Goal: Task Accomplishment & Management: Manage account settings

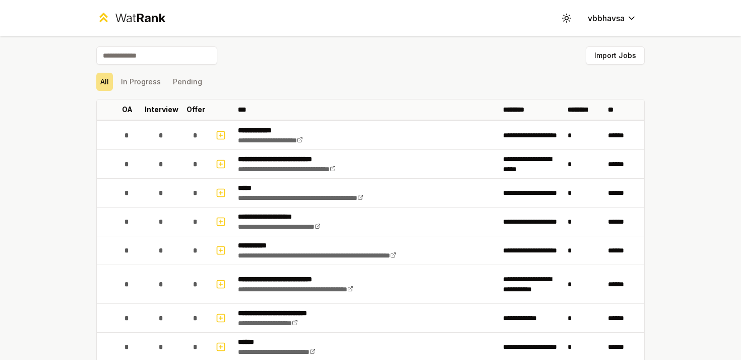
scroll to position [1143, 0]
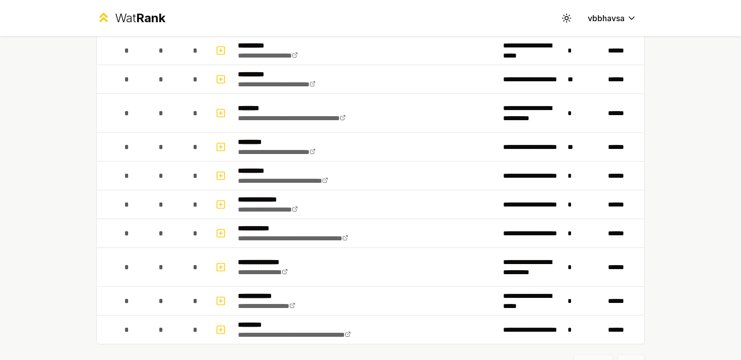
click at [65, 180] on div "**********" at bounding box center [370, 180] width 741 height 360
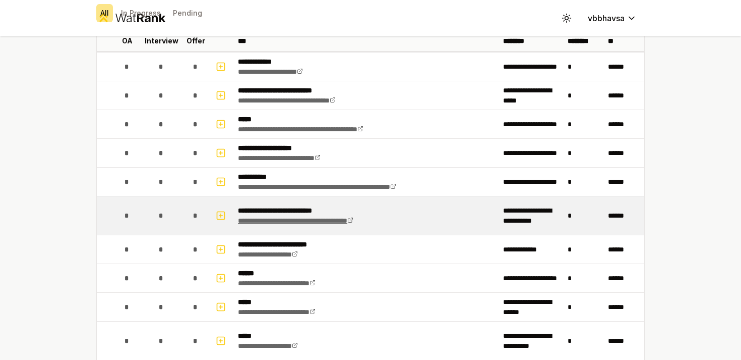
scroll to position [67, 0]
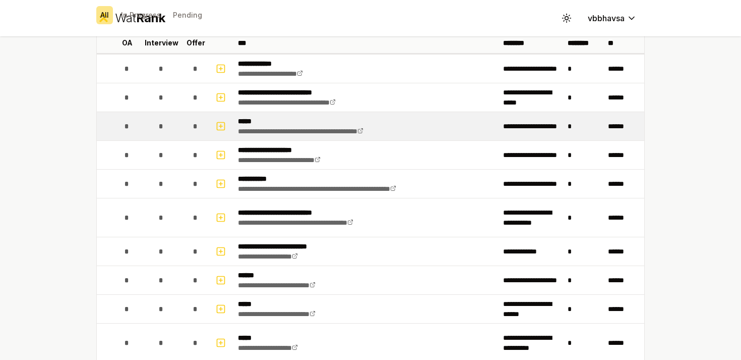
click at [126, 126] on span "*" at bounding box center [127, 126] width 5 height 10
click at [219, 122] on rect "button" at bounding box center [221, 126] width 8 height 8
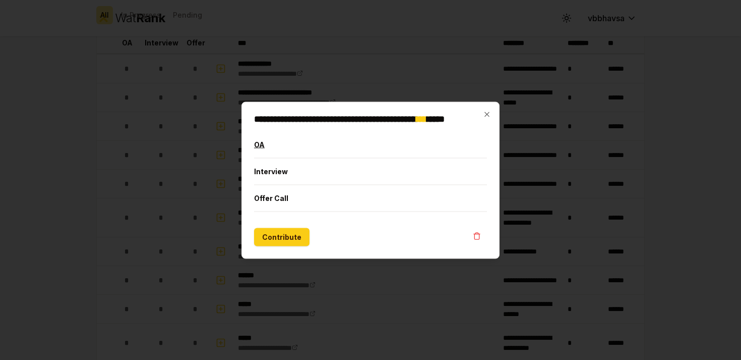
click at [260, 144] on button "OA" at bounding box center [370, 144] width 233 height 26
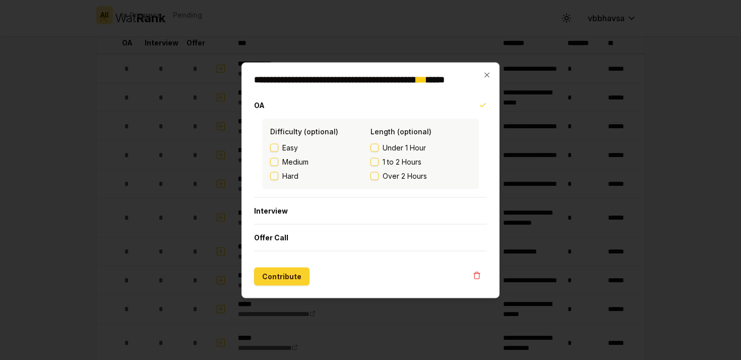
click at [284, 274] on button "Contribute" at bounding box center [281, 276] width 55 height 18
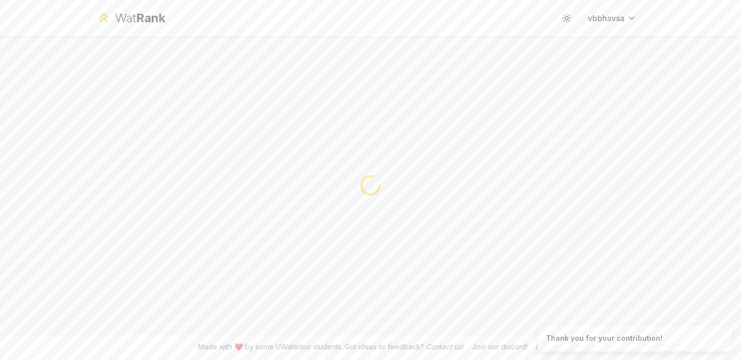
scroll to position [0, 0]
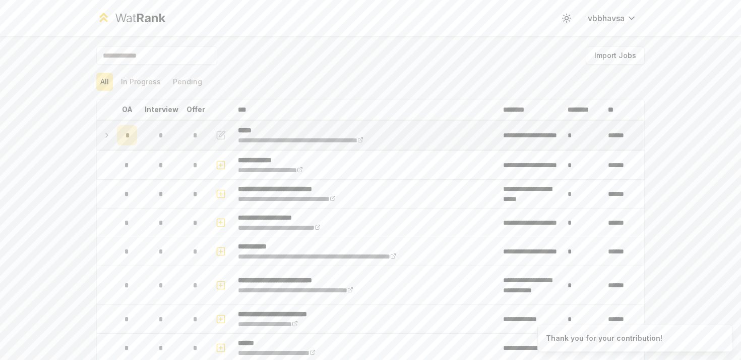
click at [128, 137] on span "*" at bounding box center [127, 135] width 3 height 10
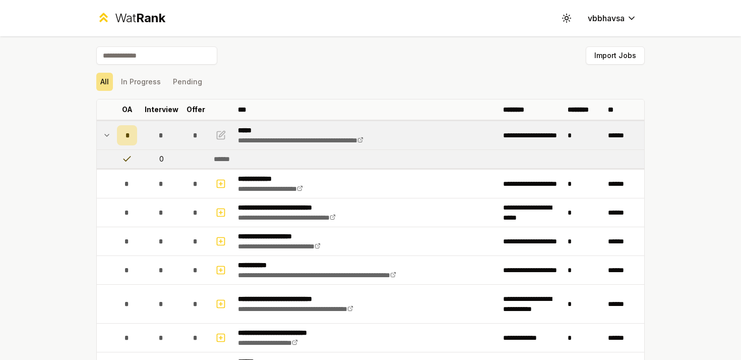
click at [128, 137] on span "*" at bounding box center [127, 135] width 3 height 10
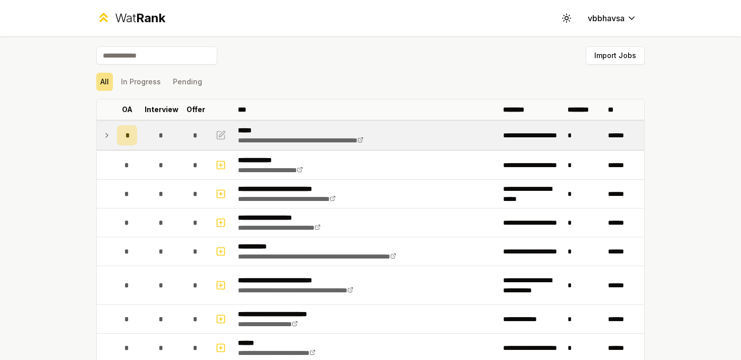
click at [128, 137] on span "*" at bounding box center [127, 135] width 3 height 10
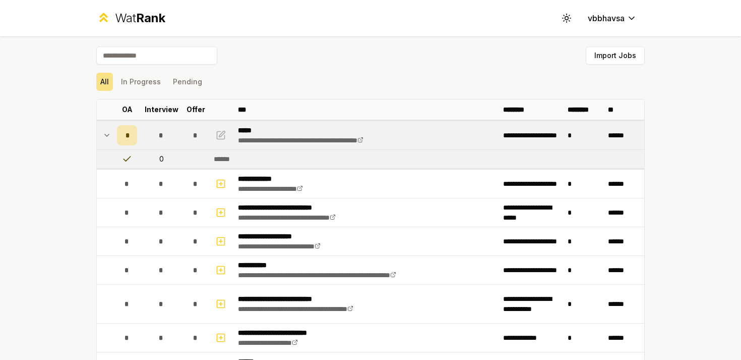
click at [128, 137] on span "*" at bounding box center [127, 135] width 3 height 10
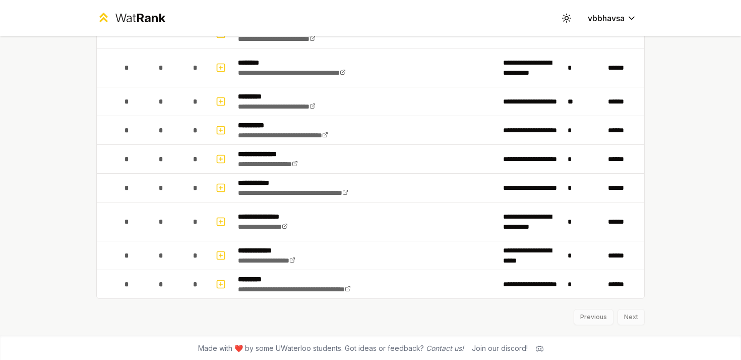
scroll to position [1190, 0]
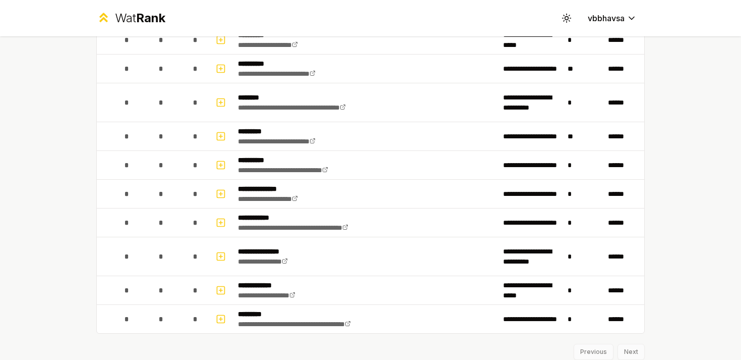
scroll to position [1190, 0]
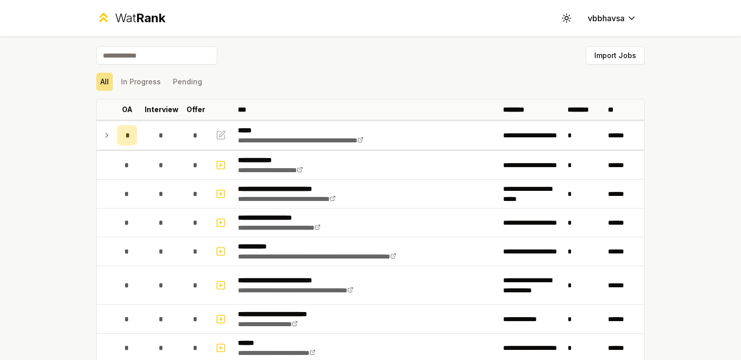
scroll to position [13, 0]
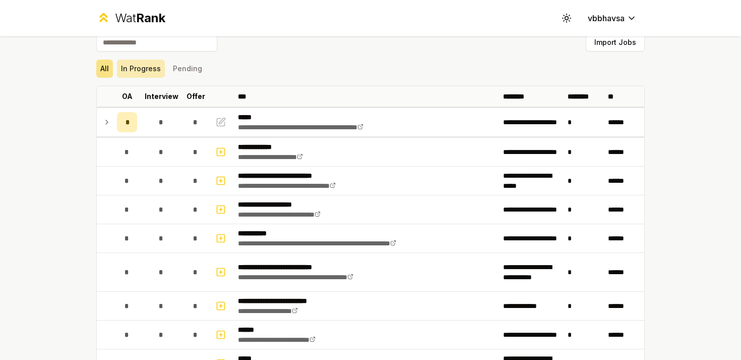
click at [145, 72] on button "In Progress" at bounding box center [141, 68] width 48 height 18
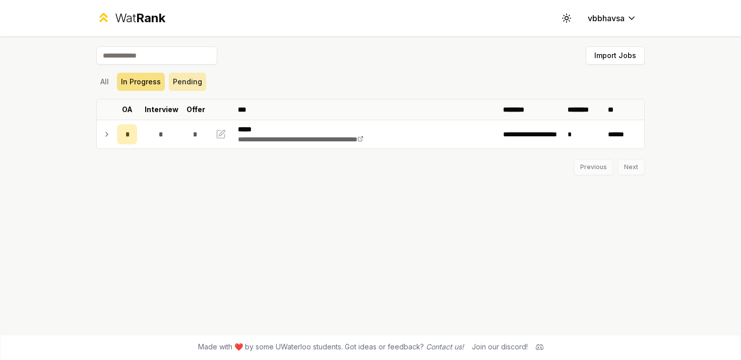
click at [196, 89] on button "Pending" at bounding box center [187, 82] width 37 height 18
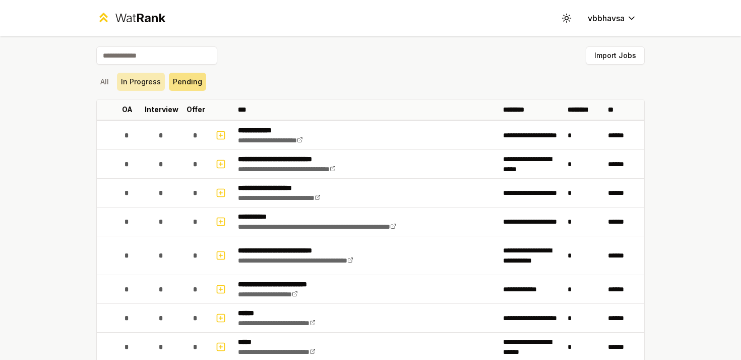
click at [147, 81] on button "In Progress" at bounding box center [141, 82] width 48 height 18
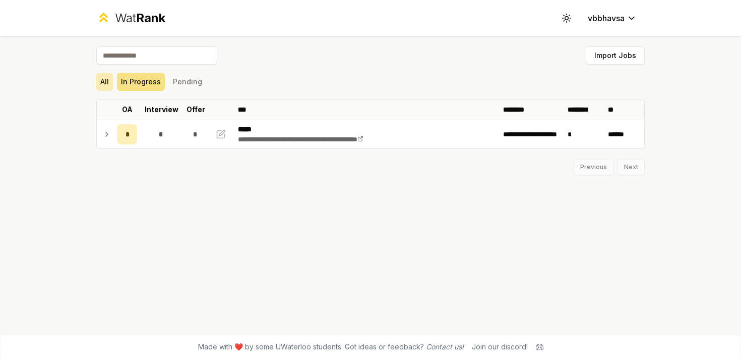
click at [109, 81] on button "All" at bounding box center [104, 82] width 17 height 18
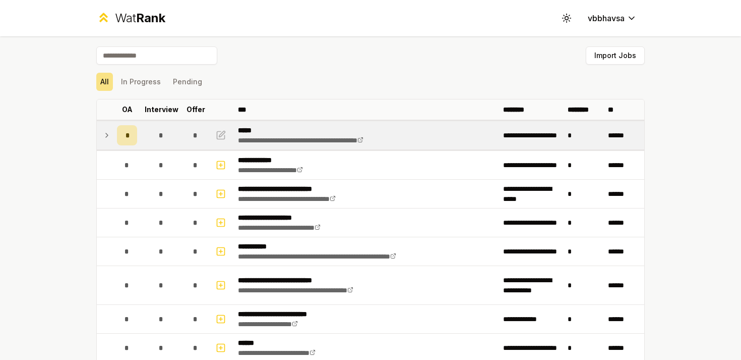
click at [109, 134] on icon at bounding box center [107, 135] width 8 height 12
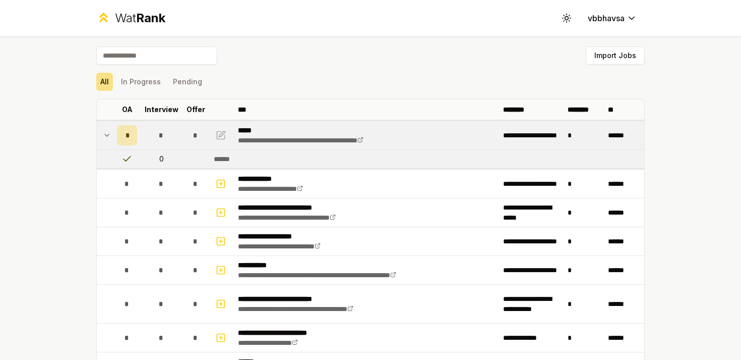
click at [108, 134] on icon at bounding box center [107, 135] width 8 height 12
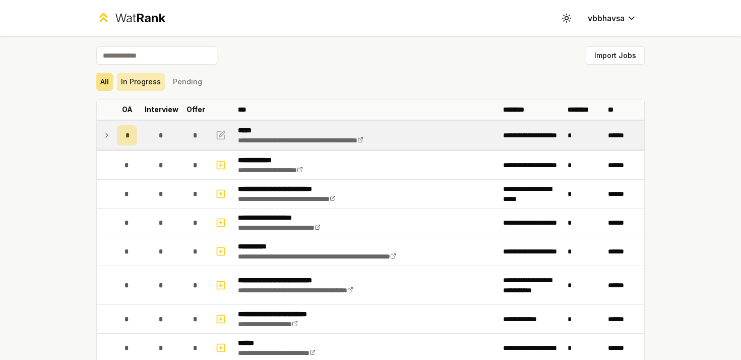
click at [140, 83] on button "In Progress" at bounding box center [141, 82] width 48 height 18
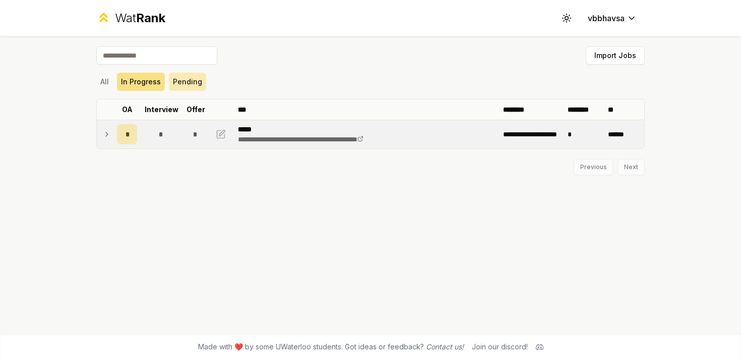
click at [188, 82] on button "Pending" at bounding box center [187, 82] width 37 height 18
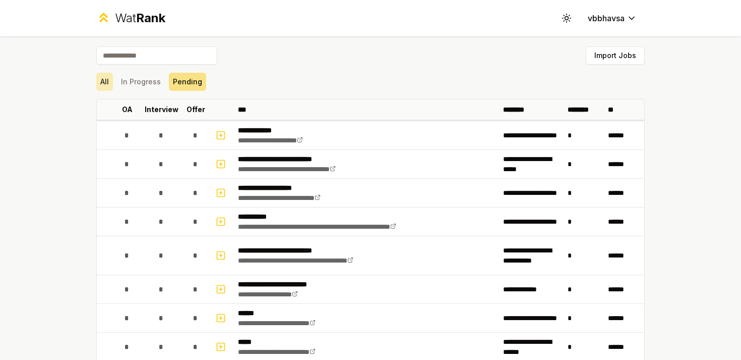
click at [111, 84] on button "All" at bounding box center [104, 82] width 17 height 18
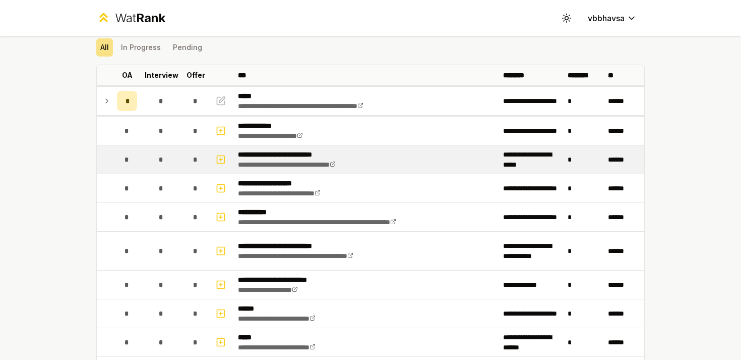
scroll to position [75, 0]
